Goal: Check status

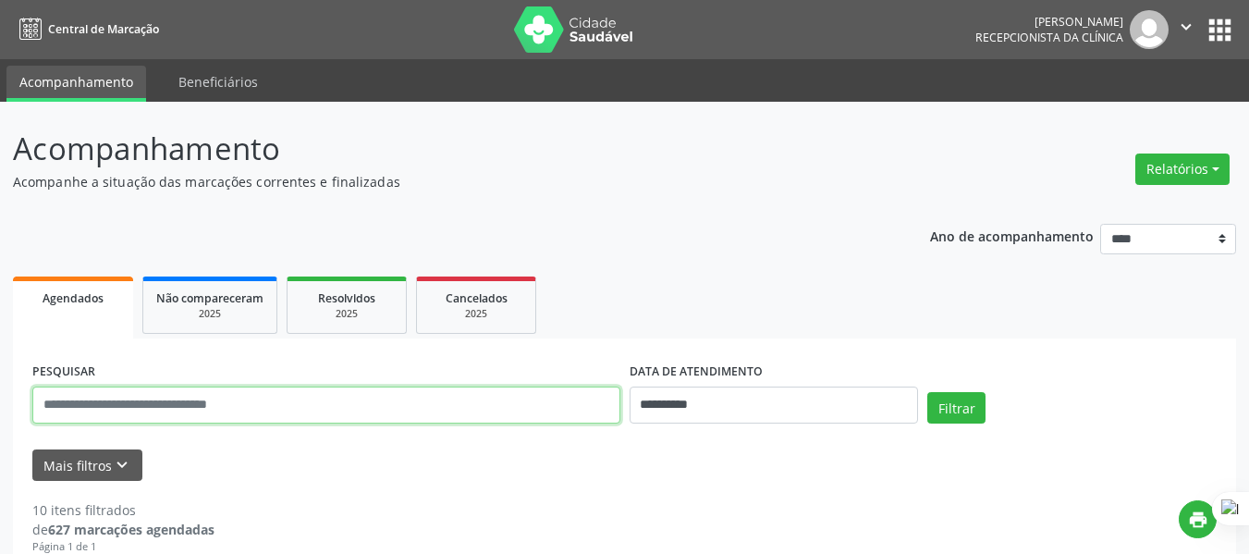
click at [265, 406] on input "text" at bounding box center [326, 404] width 588 height 37
paste input "**********"
type input "**********"
click at [953, 402] on button "Filtrar" at bounding box center [956, 407] width 58 height 31
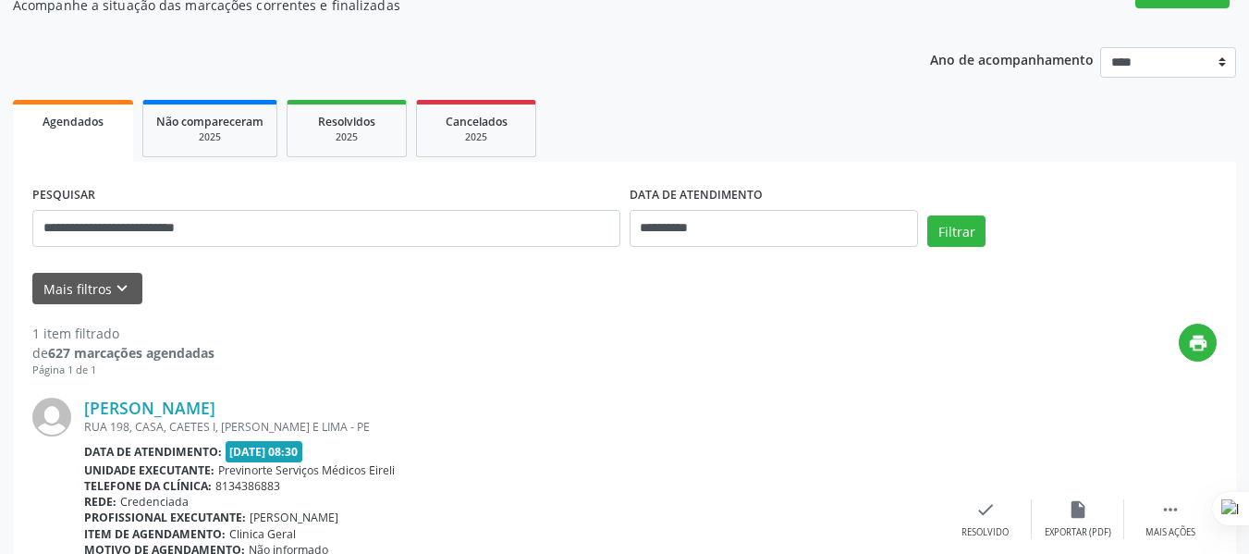
scroll to position [277, 0]
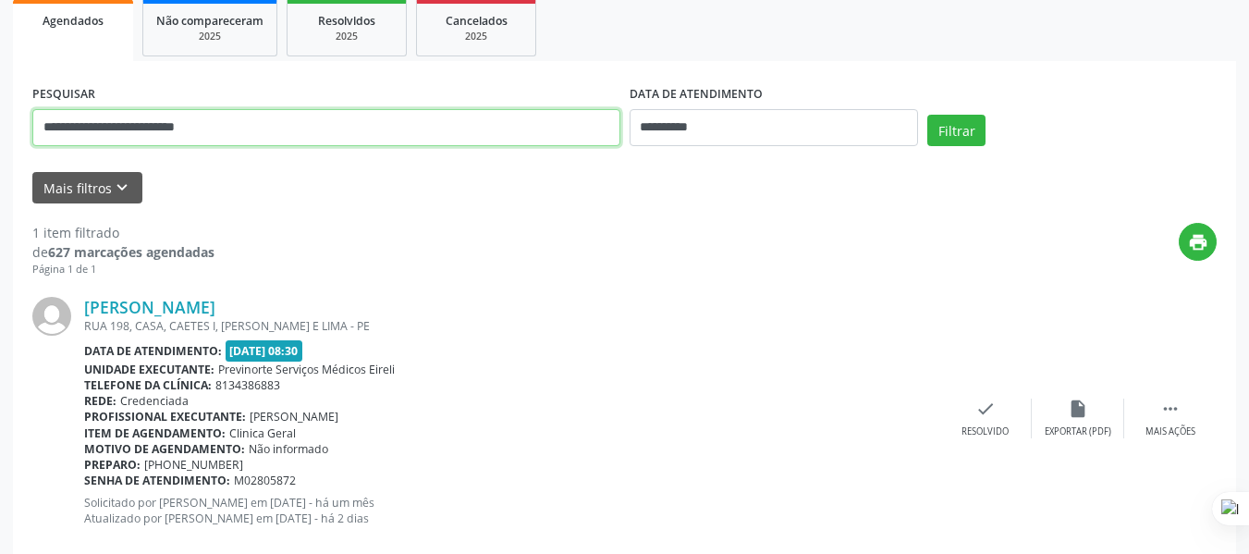
drag, startPoint x: 386, startPoint y: 131, endPoint x: 0, endPoint y: 241, distance: 401.8
click at [0, 220] on div "**********" at bounding box center [624, 207] width 1249 height 767
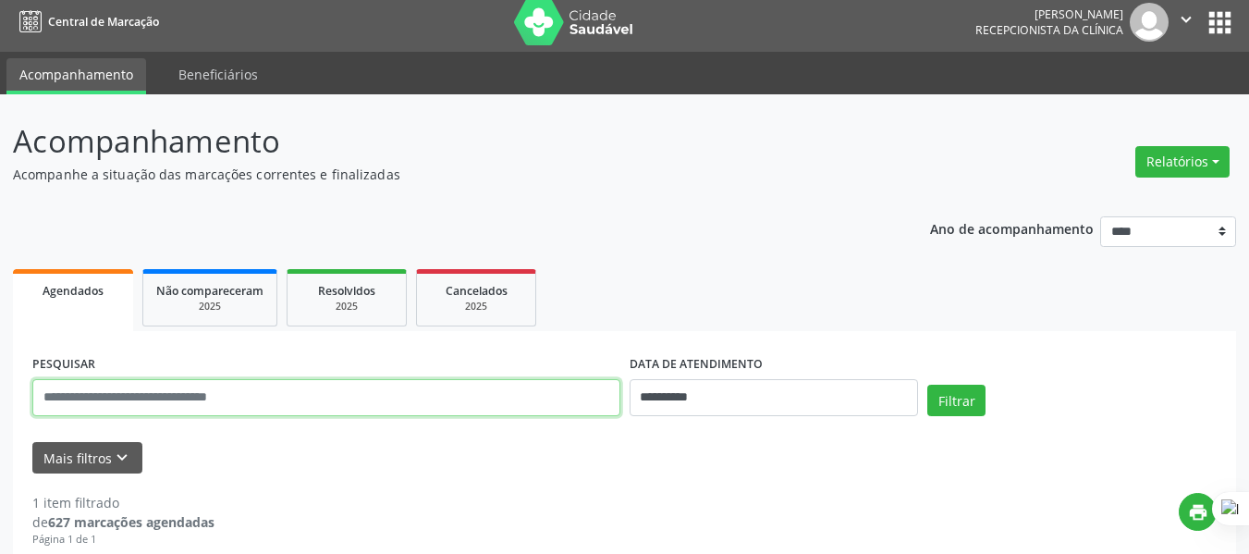
scroll to position [0, 0]
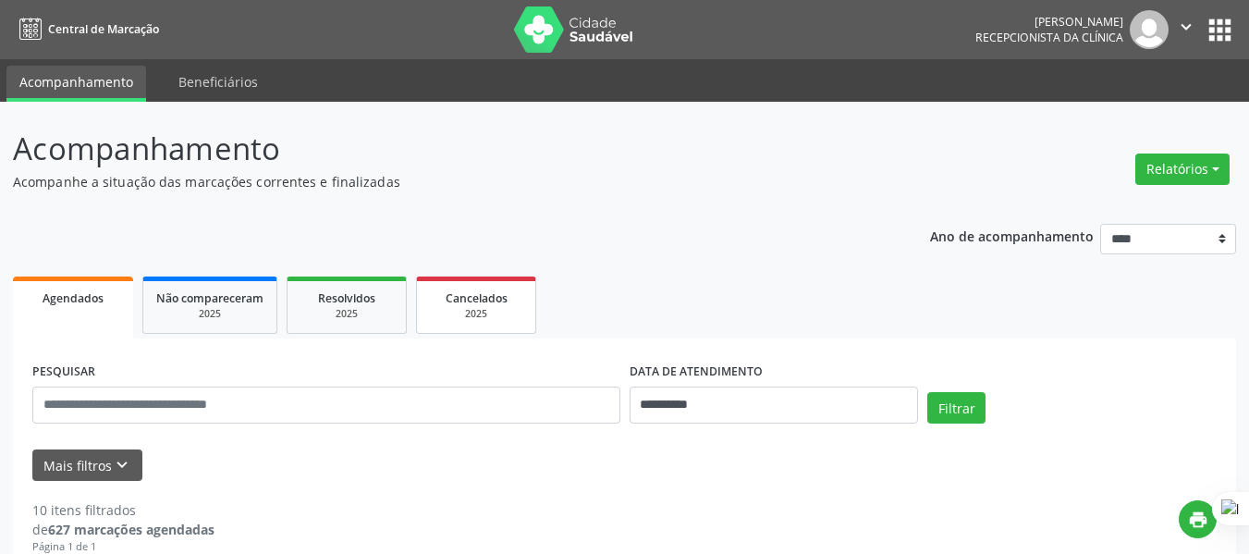
click at [455, 310] on div "2025" at bounding box center [476, 314] width 92 height 14
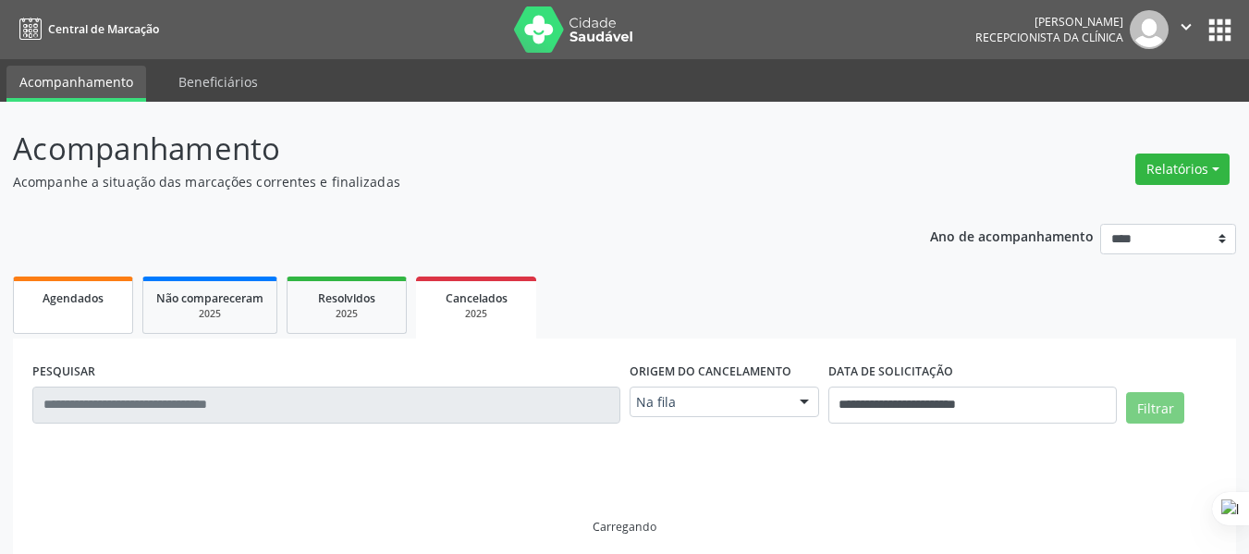
click at [100, 306] on div "Agendados" at bounding box center [73, 297] width 92 height 19
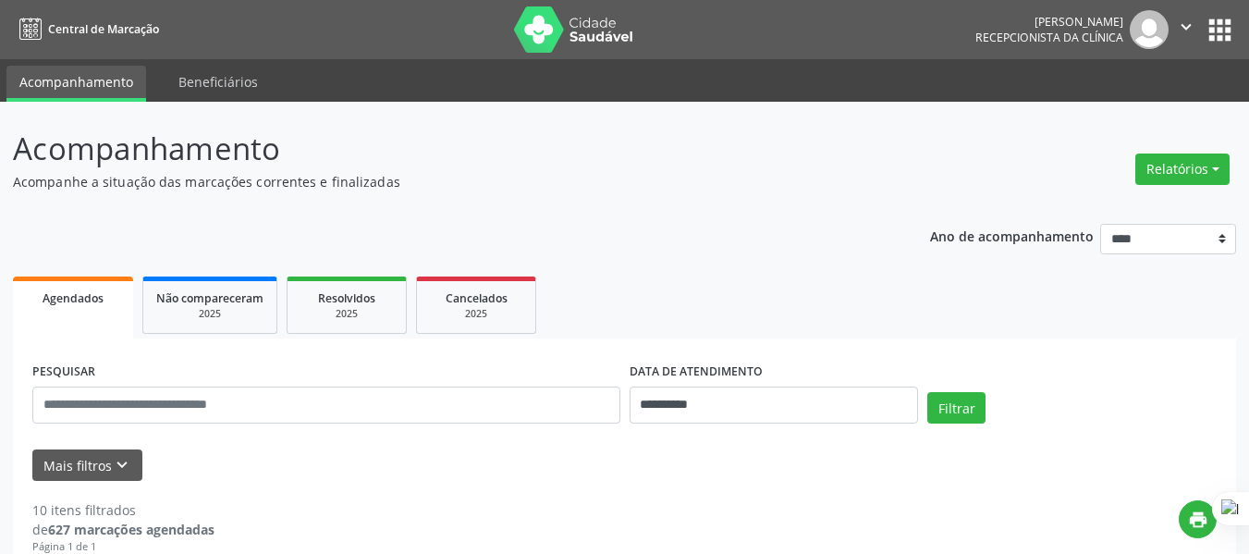
drag, startPoint x: 3849, startPoint y: 0, endPoint x: 686, endPoint y: 255, distance: 3173.7
click at [206, 288] on div "Não compareceram" at bounding box center [209, 297] width 107 height 19
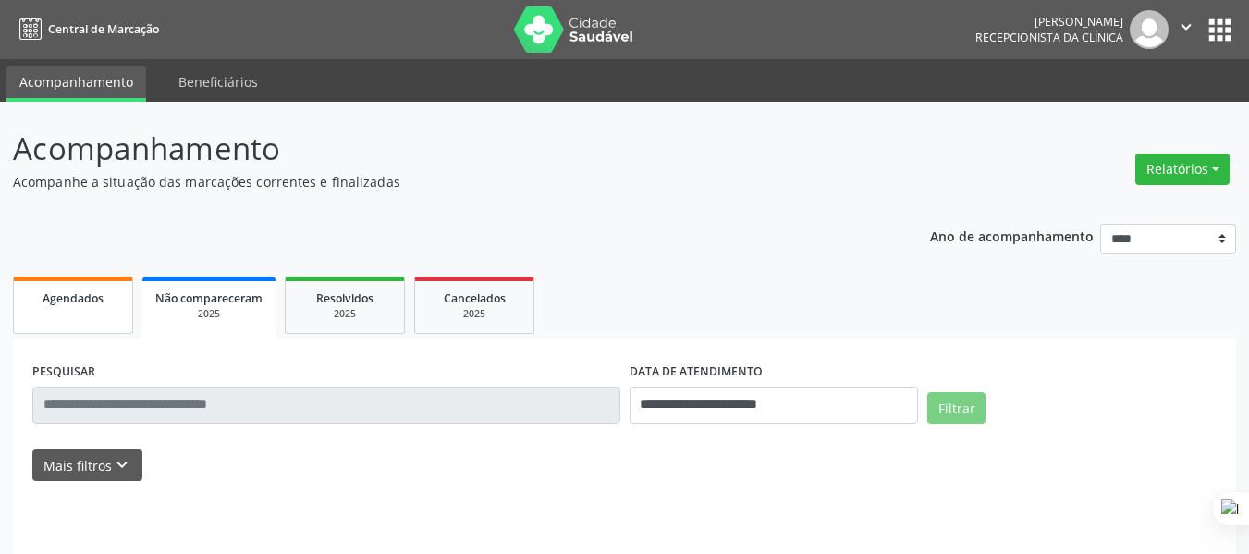
click at [45, 297] on span "Agendados" at bounding box center [73, 298] width 61 height 16
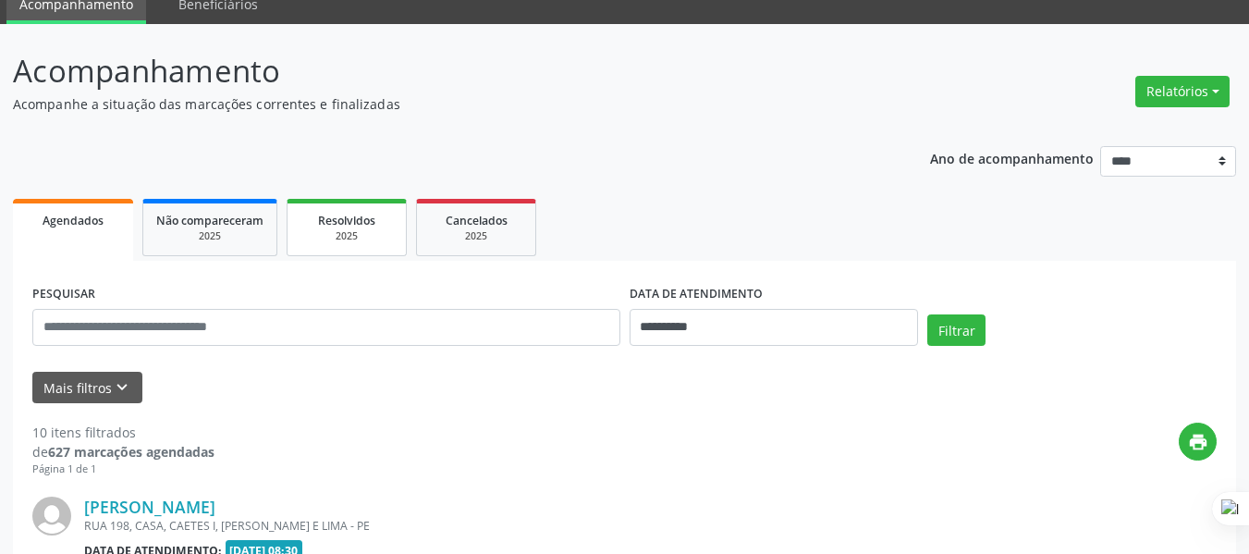
click at [323, 217] on span "Resolvidos" at bounding box center [346, 221] width 57 height 16
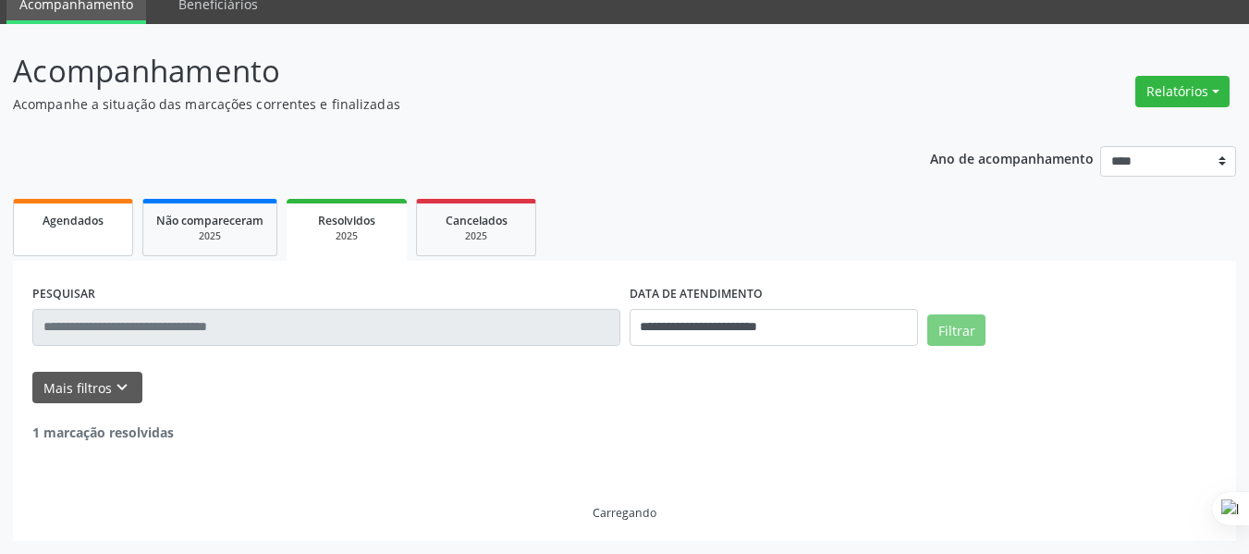
click at [43, 211] on div "Agendados" at bounding box center [73, 219] width 92 height 19
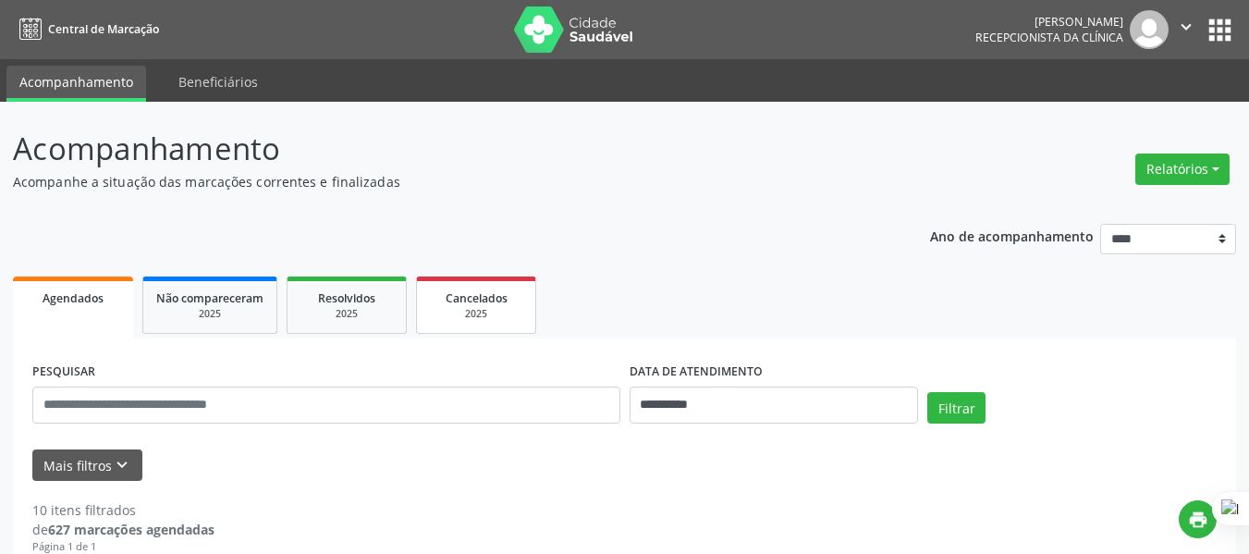
click at [495, 308] on div "2025" at bounding box center [476, 314] width 92 height 14
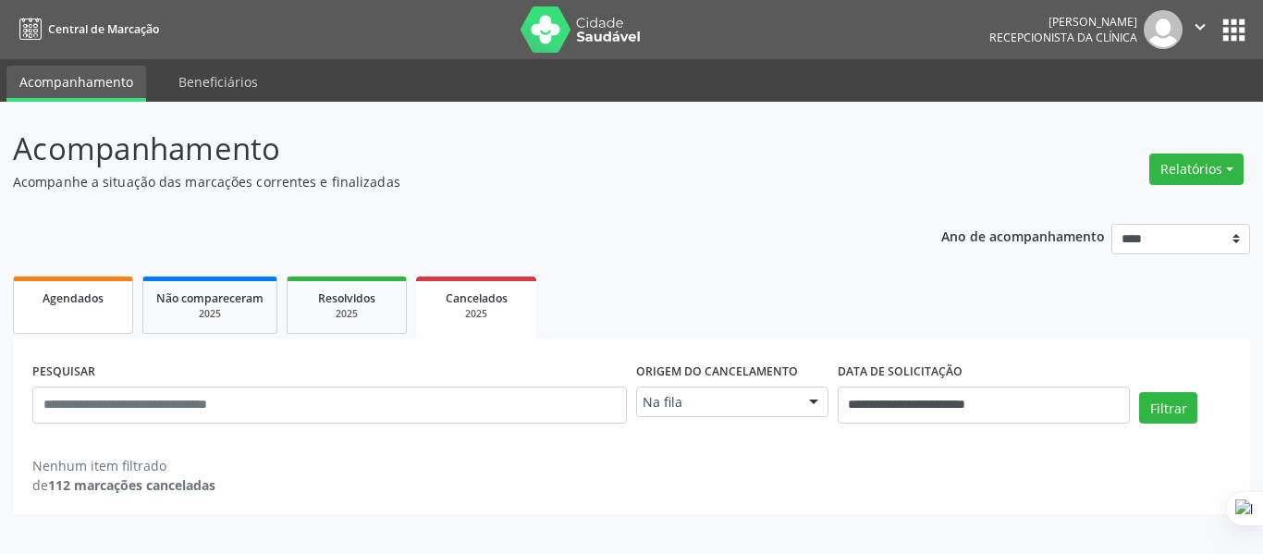
click at [101, 329] on link "Agendados" at bounding box center [73, 304] width 120 height 57
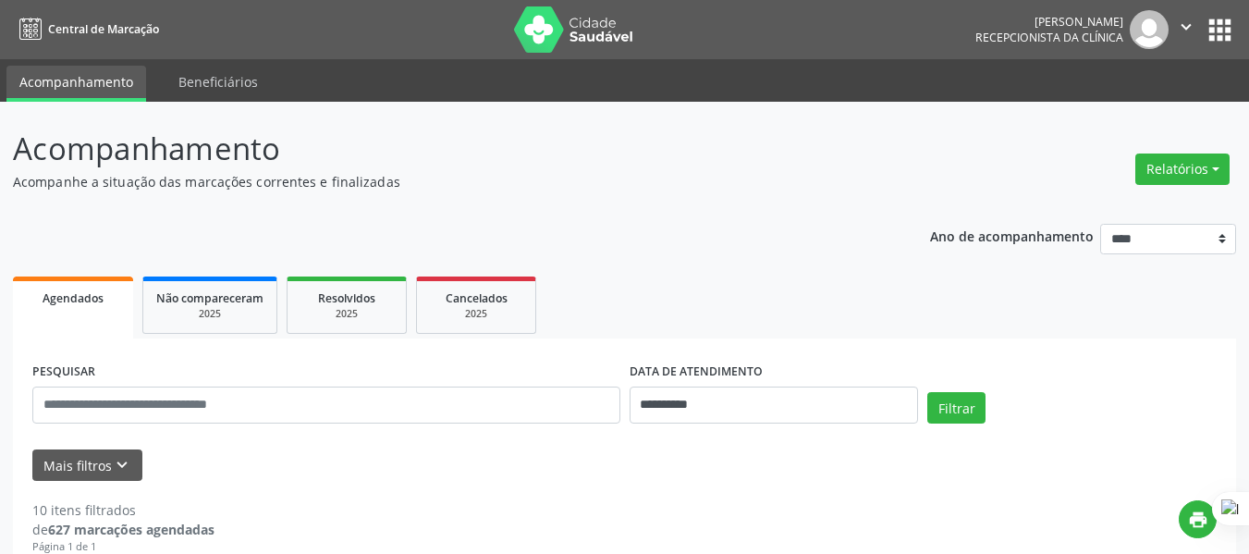
click at [1213, 186] on div "Relatórios Agendamentos Procedimentos realizados" at bounding box center [1182, 169] width 107 height 44
click at [1199, 165] on button "Relatórios" at bounding box center [1182, 168] width 94 height 31
click at [927, 168] on header "Acompanhamento Acompanhe a situação das marcações correntes e finalizadas Relat…" at bounding box center [624, 159] width 1223 height 66
click at [1195, 20] on icon "" at bounding box center [1186, 27] width 20 height 20
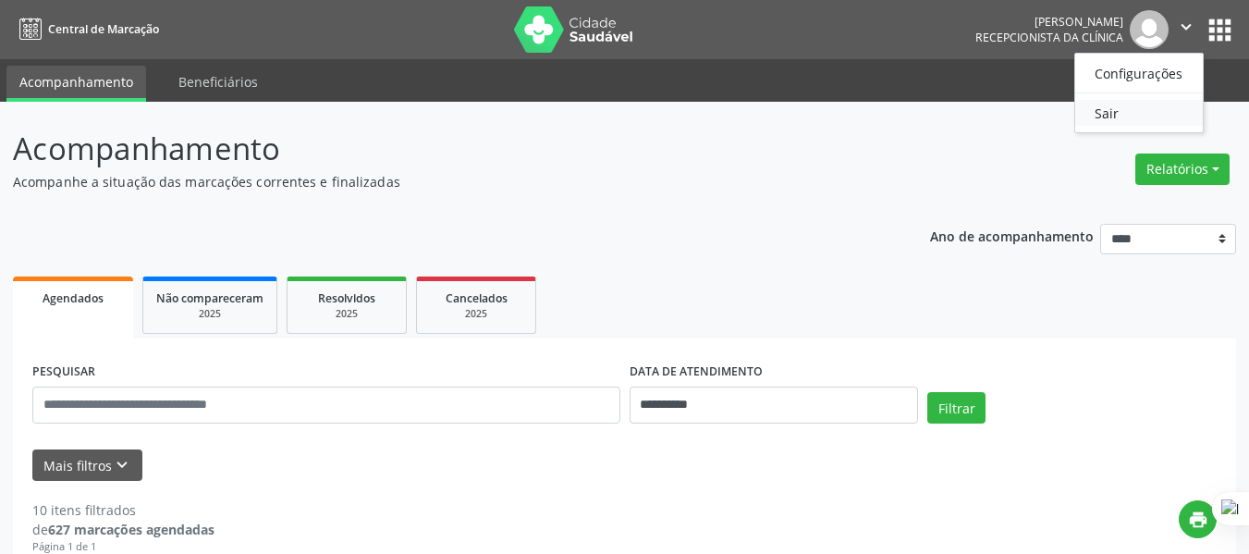
click at [1171, 121] on link "Sair" at bounding box center [1139, 113] width 128 height 26
